Goal: Information Seeking & Learning: Learn about a topic

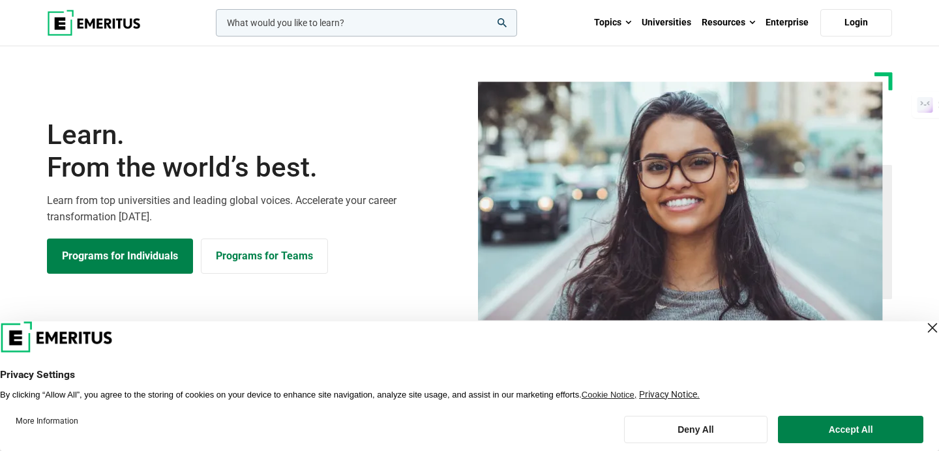
click at [174, 259] on link "Programs for Individuals" at bounding box center [120, 256] width 146 height 35
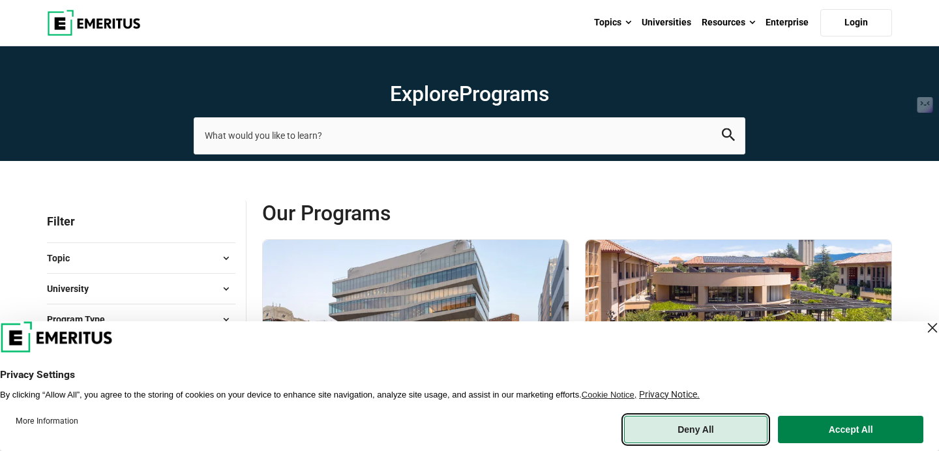
click at [710, 426] on button "Deny All" at bounding box center [696, 429] width 144 height 27
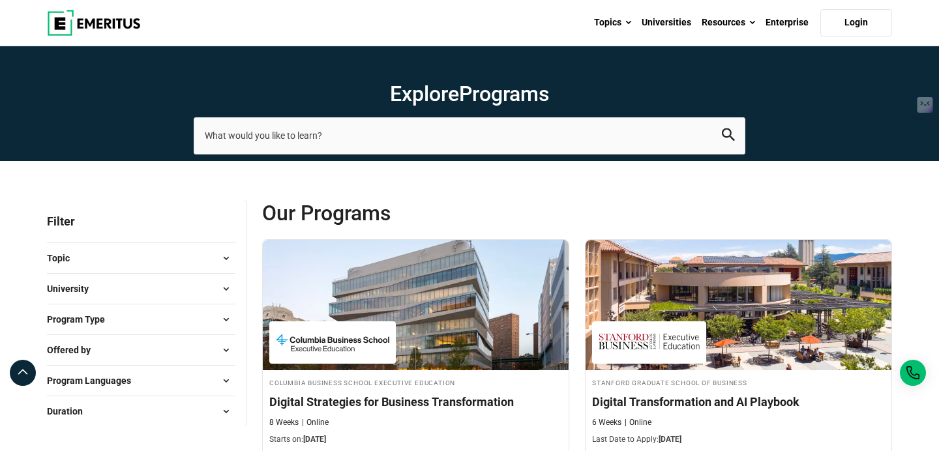
click at [463, 204] on span "Our Programs" at bounding box center [419, 213] width 315 height 26
click at [446, 151] on input "search-page" at bounding box center [470, 135] width 552 height 37
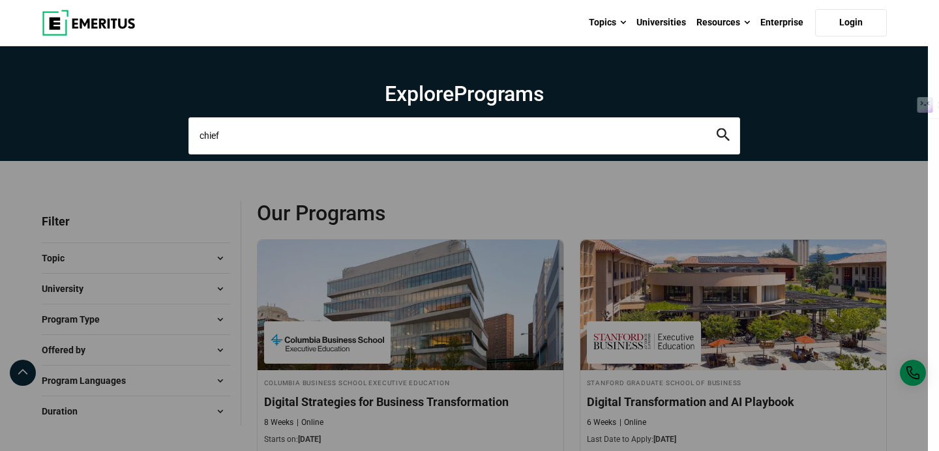
type input "chief"
click at [717, 129] on button "search" at bounding box center [723, 136] width 13 height 15
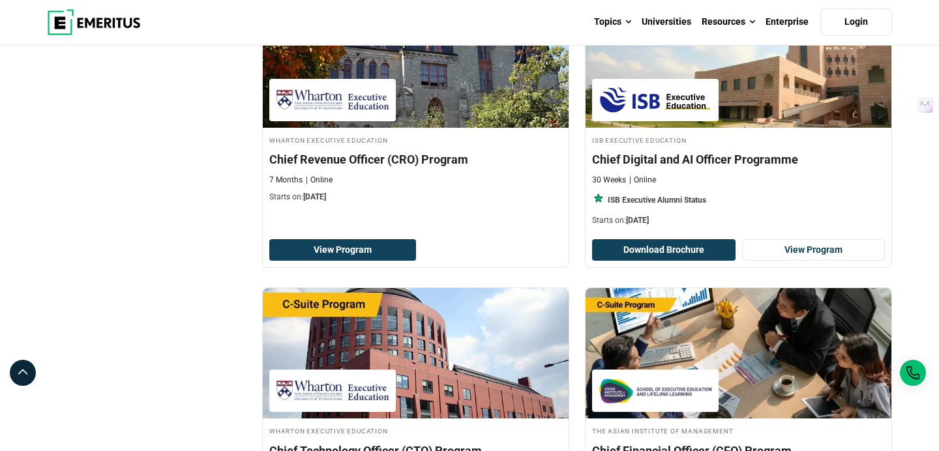
scroll to position [1143, 0]
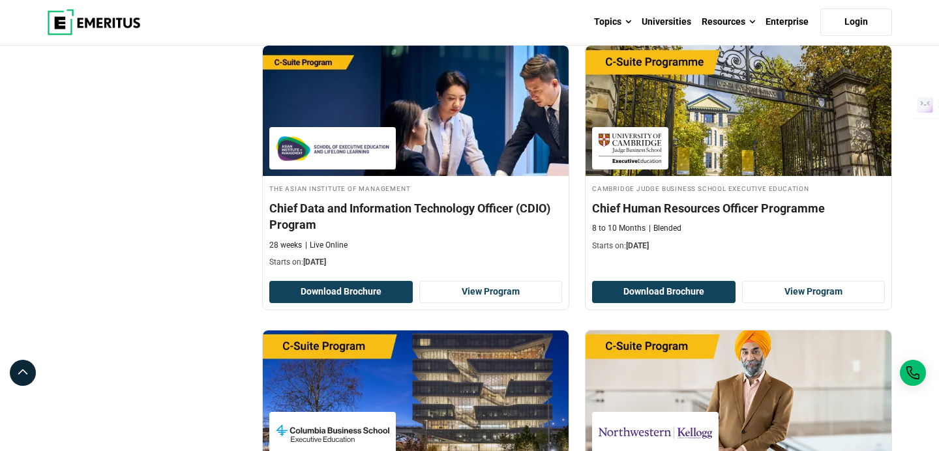
scroll to position [2020, 0]
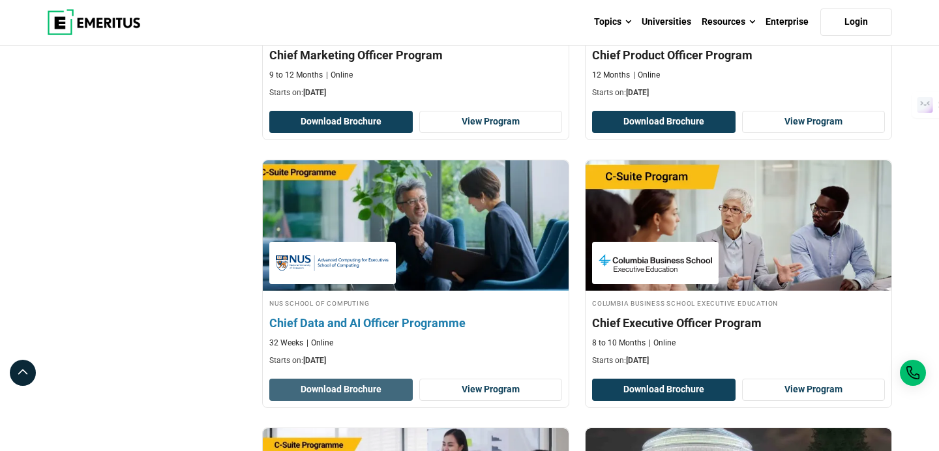
click at [357, 396] on button "Download Brochure" at bounding box center [341, 390] width 144 height 22
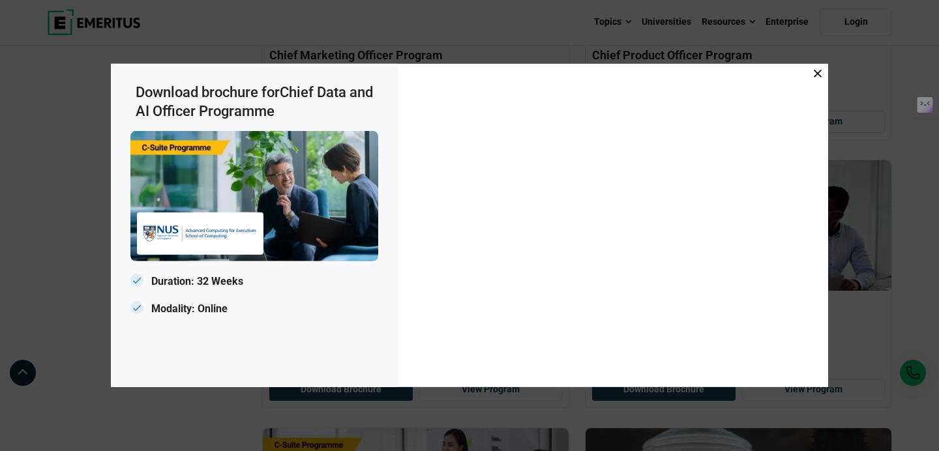
click at [817, 74] on icon at bounding box center [818, 74] width 8 height 8
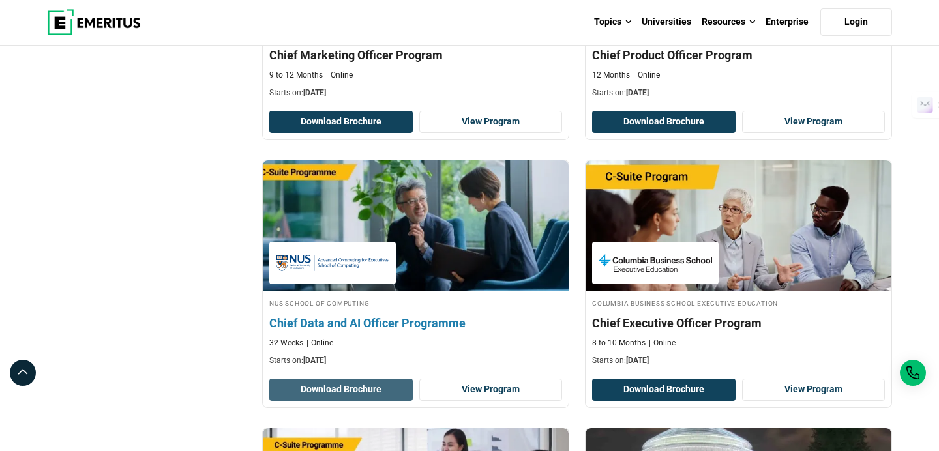
click at [378, 391] on button "Download Brochure" at bounding box center [341, 390] width 144 height 22
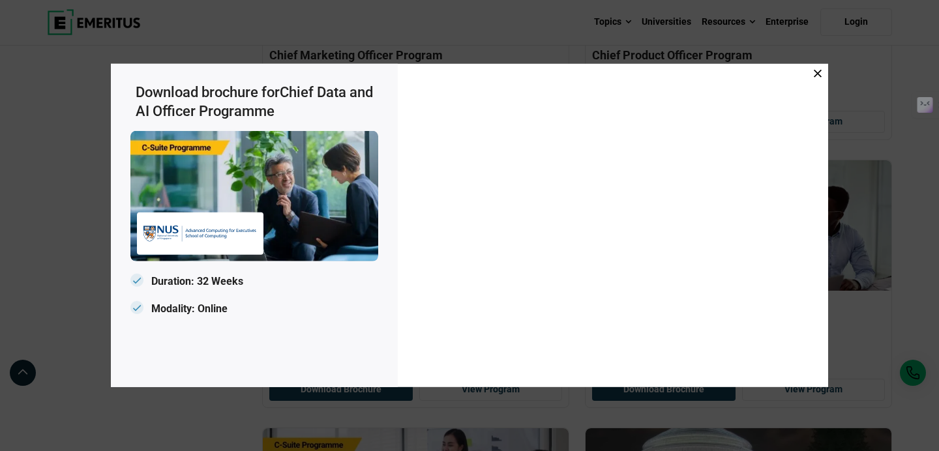
click at [818, 74] on icon at bounding box center [818, 74] width 8 height 8
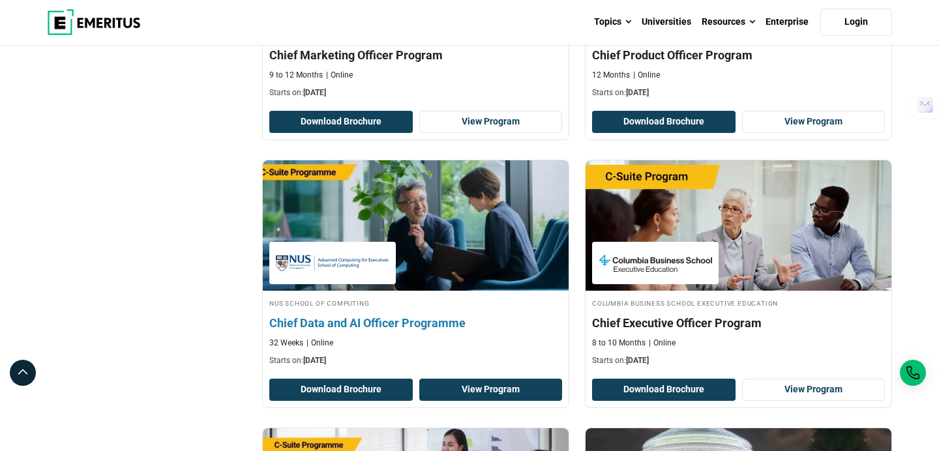
click at [474, 389] on link "View Program" at bounding box center [491, 390] width 144 height 22
click at [415, 213] on img at bounding box center [416, 226] width 337 height 144
